Goal: Task Accomplishment & Management: Manage account settings

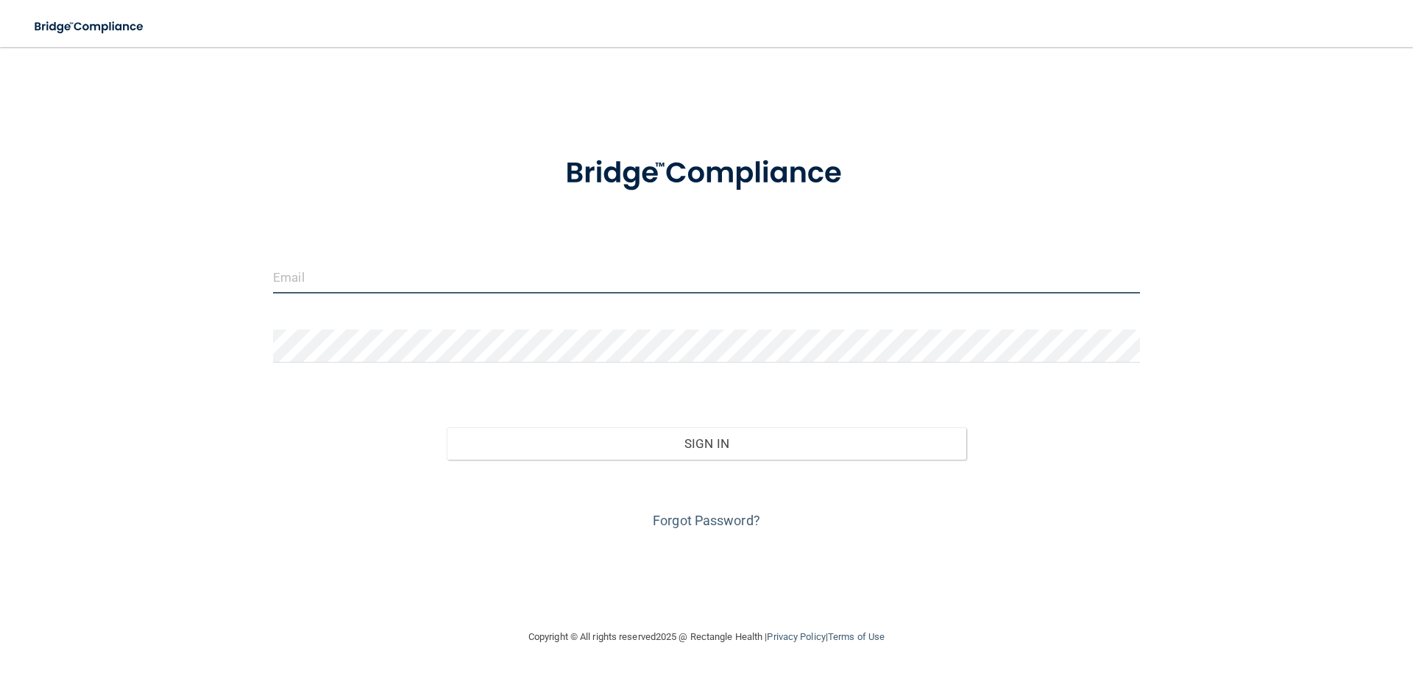
click at [576, 277] on input "email" at bounding box center [706, 277] width 867 height 33
type input "ashleywangler@thedentalsuitend.com"
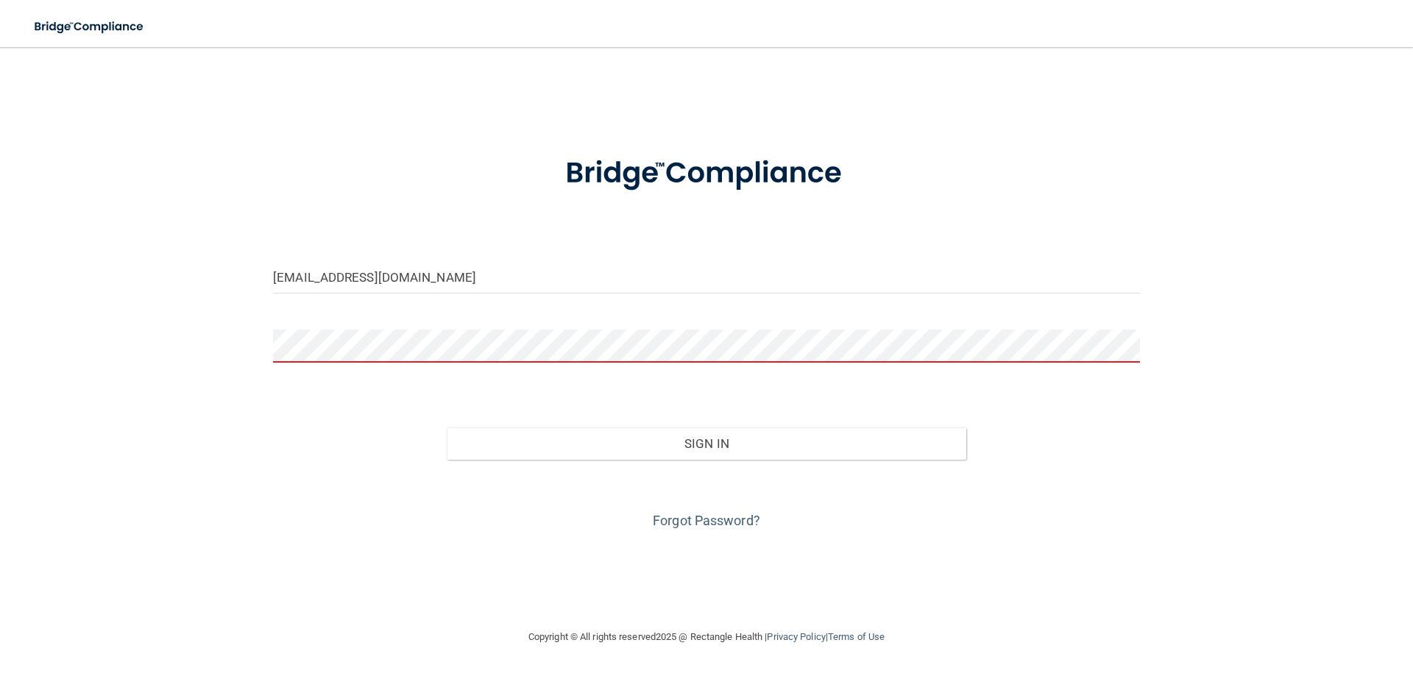
click at [294, 458] on div "Sign In" at bounding box center [706, 429] width 889 height 62
click at [688, 513] on link "Forgot Password?" at bounding box center [706, 520] width 107 height 15
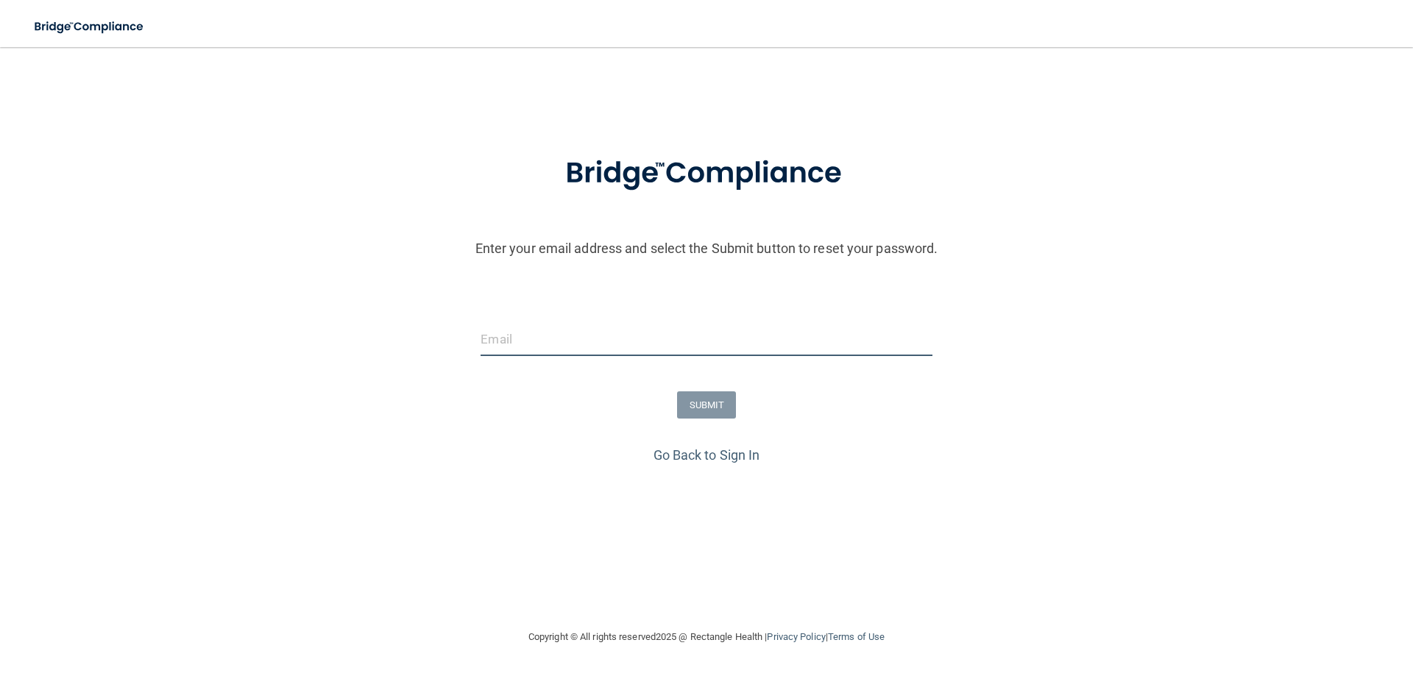
click at [566, 339] on input "email" at bounding box center [706, 339] width 451 height 33
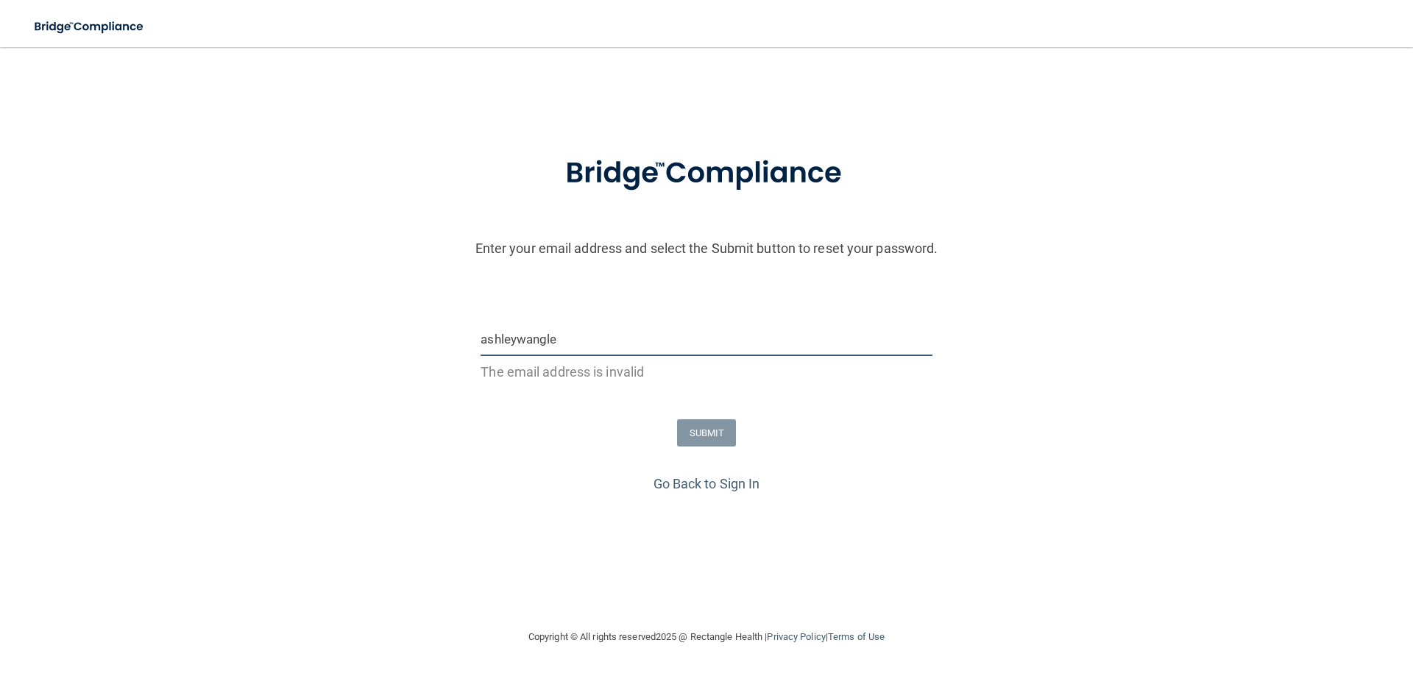
type input "ashleywangler@thedentalsuitend.com"
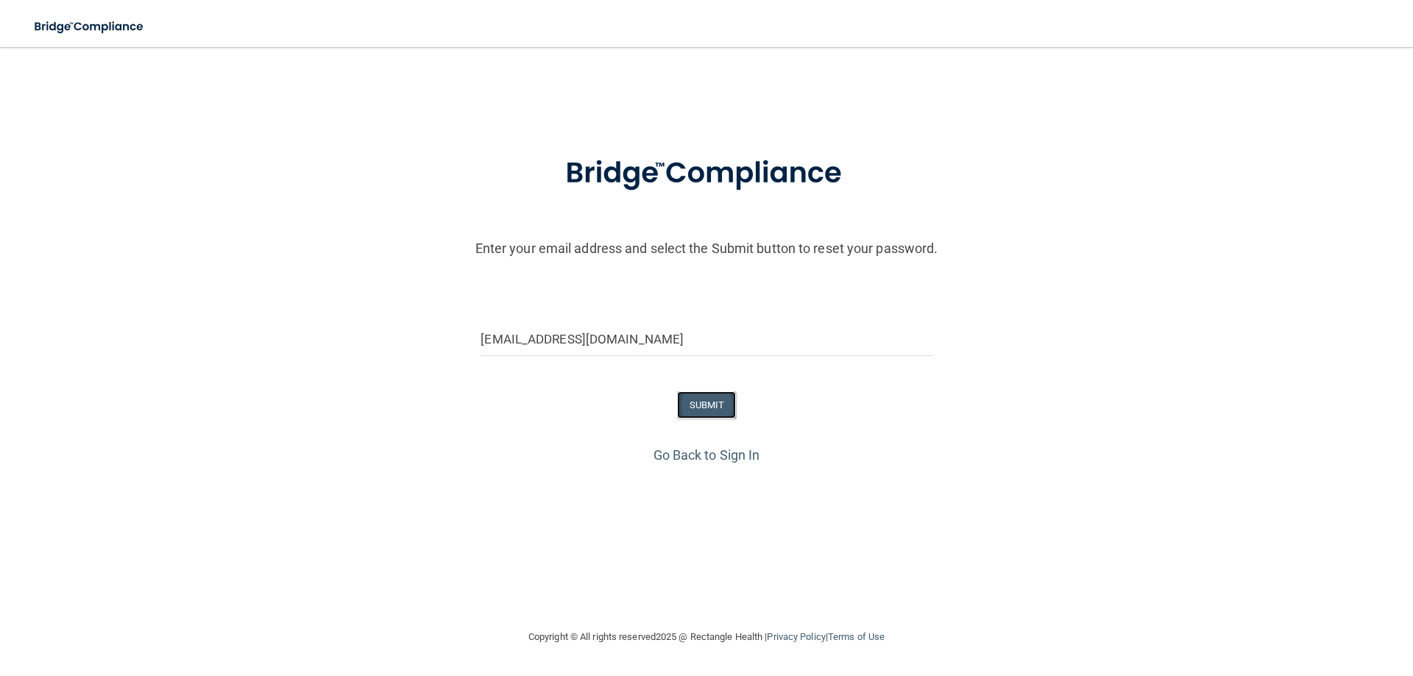
click at [706, 408] on button "SUBMIT" at bounding box center [707, 405] width 60 height 27
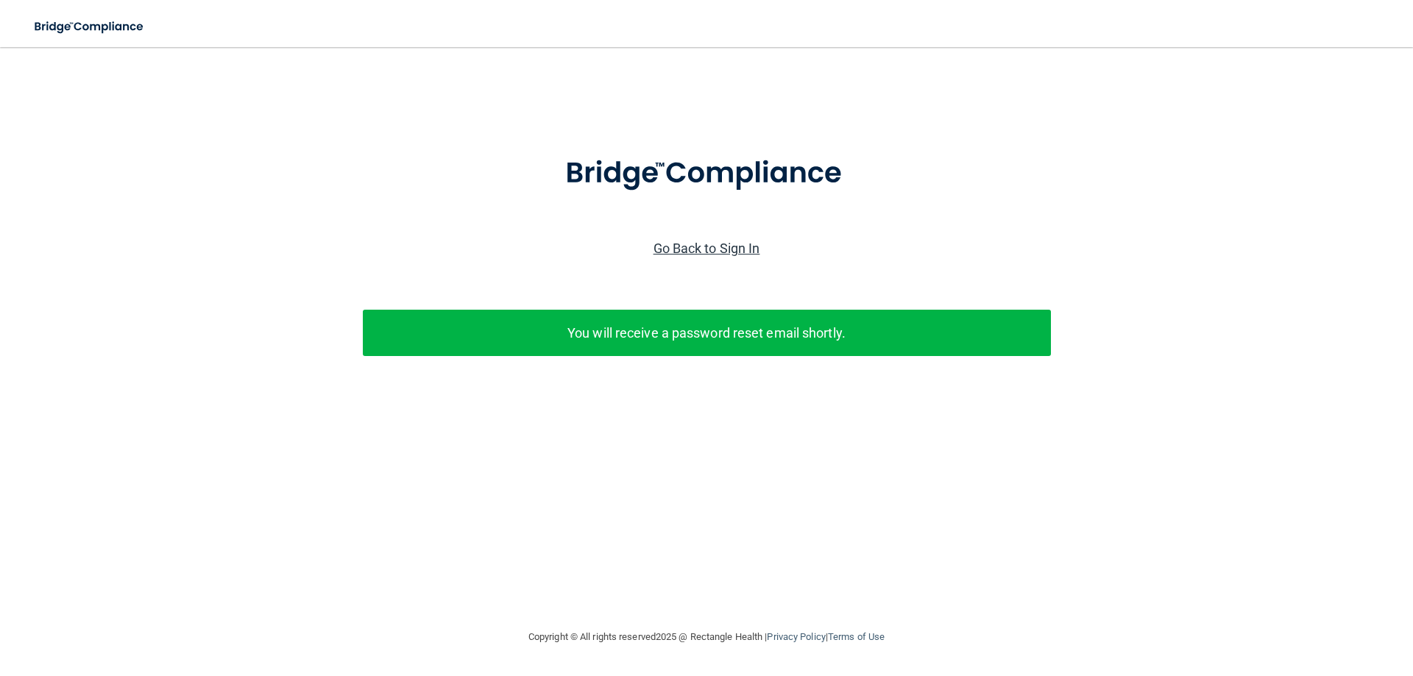
click at [732, 249] on link "Go Back to Sign In" at bounding box center [707, 248] width 107 height 15
